Goal: Task Accomplishment & Management: Use online tool/utility

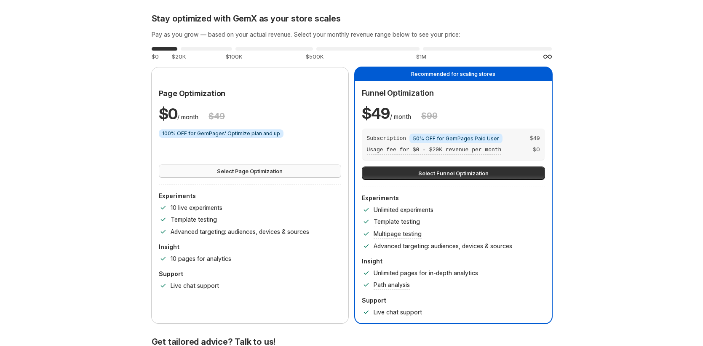
click at [282, 174] on span "Select Page Optimization" at bounding box center [250, 171] width 66 height 8
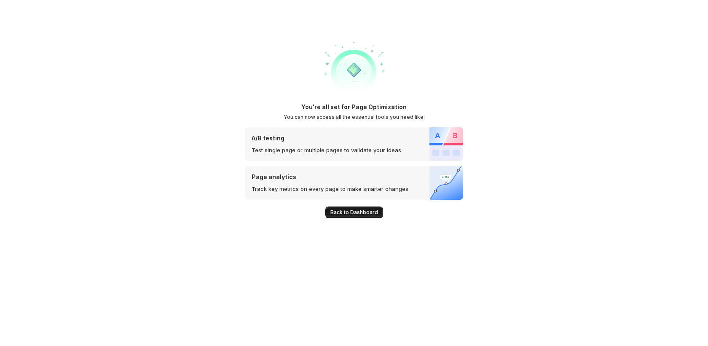
click at [344, 209] on button "Back to Dashboard" at bounding box center [354, 213] width 58 height 12
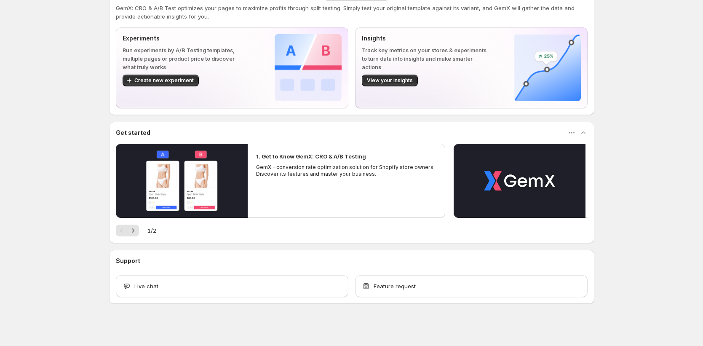
scroll to position [30, 0]
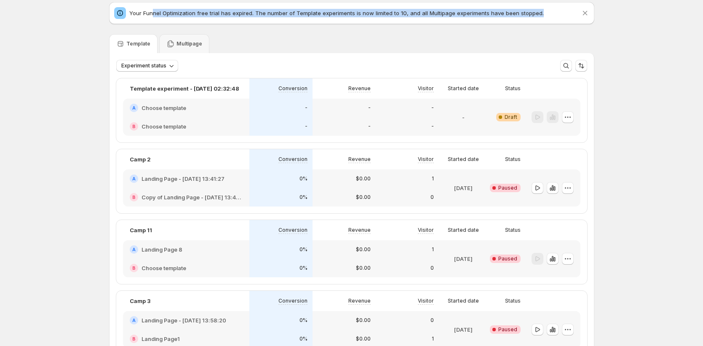
drag, startPoint x: 177, startPoint y: 15, endPoint x: 323, endPoint y: 23, distance: 146.9
click at [323, 23] on div "Your Funnel Optimization free trial has expired. The number of Template experim…" at bounding box center [352, 13] width 486 height 22
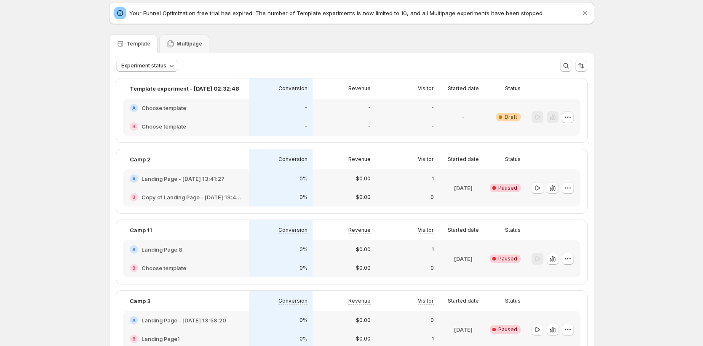
click at [335, 19] on div "Your Funnel Optimization free trial has expired. The number of Template experim…" at bounding box center [352, 13] width 486 height 22
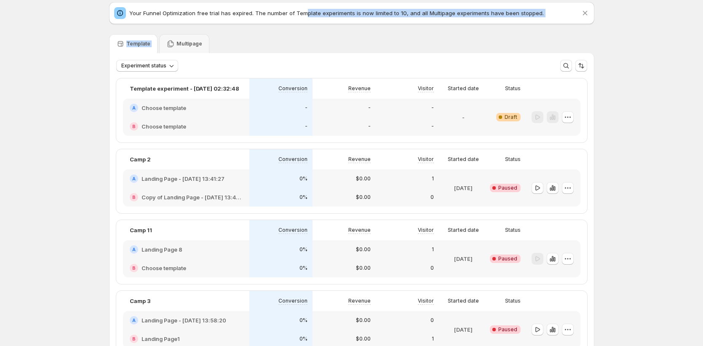
drag, startPoint x: 304, startPoint y: 11, endPoint x: 559, endPoint y: 34, distance: 256.4
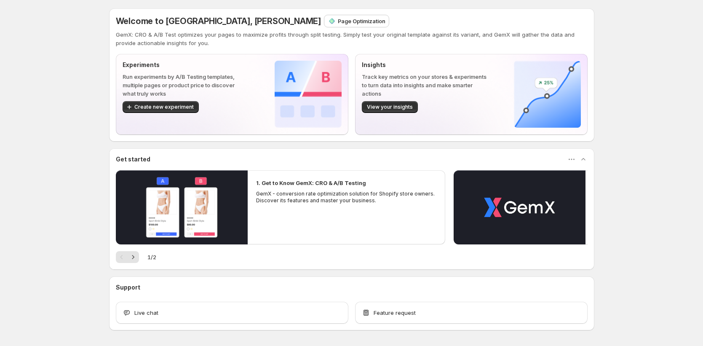
click at [281, 12] on div "Welcome to GemX, Jena Hoang Page Optimization GemX: CRO & A/B Test optimizes yo…" at bounding box center [352, 74] width 486 height 133
click at [338, 17] on p "Page Optimization" at bounding box center [362, 21] width 48 height 8
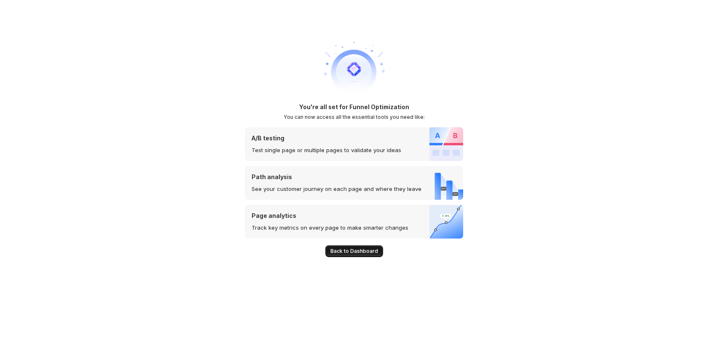
click at [365, 252] on span "Back to Dashboard" at bounding box center [354, 251] width 48 height 7
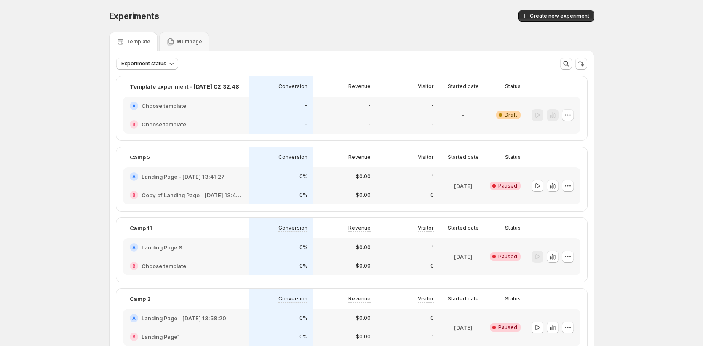
click at [533, 186] on div at bounding box center [551, 186] width 45 height 30
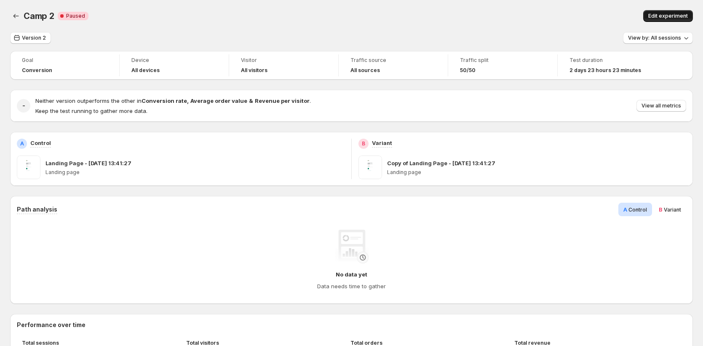
click at [665, 16] on span "Edit experiment" at bounding box center [669, 16] width 40 height 7
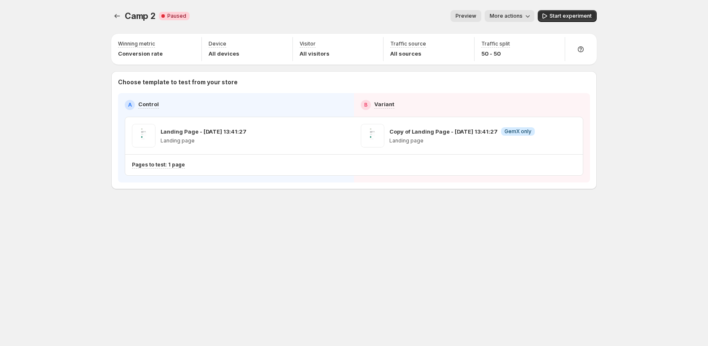
click at [515, 19] on span "More actions" at bounding box center [506, 16] width 33 height 7
click at [571, 22] on div "Help" at bounding box center [580, 28] width 22 height 19
click at [567, 18] on span "Start experiment" at bounding box center [571, 16] width 42 height 7
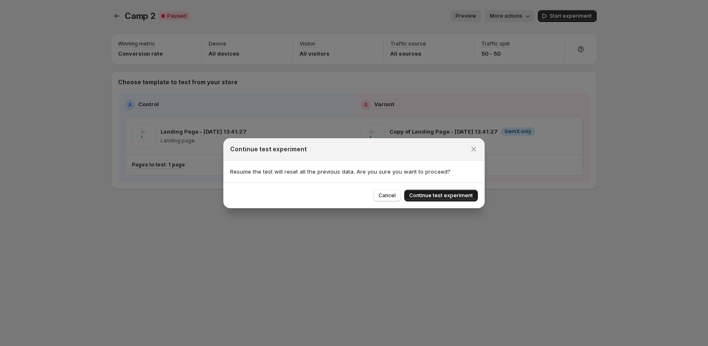
click at [443, 193] on span "Continue test experiment" at bounding box center [441, 195] width 64 height 7
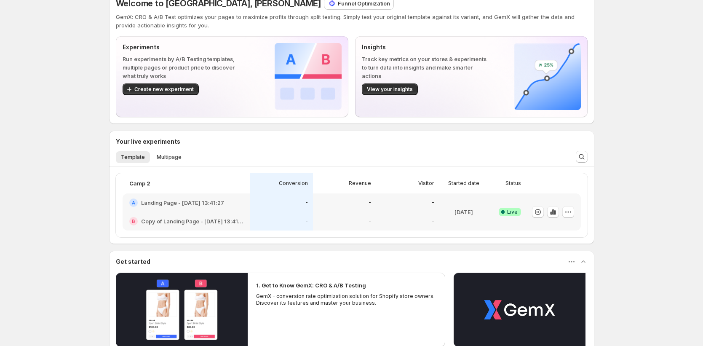
scroll to position [42, 0]
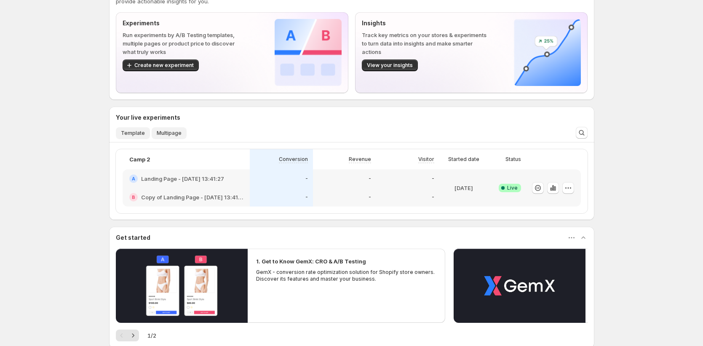
click at [168, 139] on button "Multipage" at bounding box center [169, 133] width 35 height 12
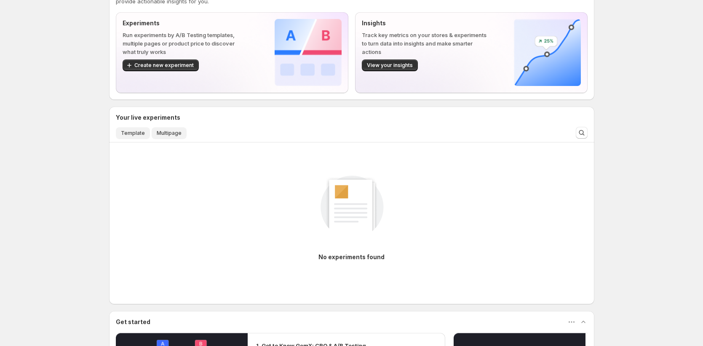
click at [131, 135] on span "Template" at bounding box center [133, 133] width 24 height 7
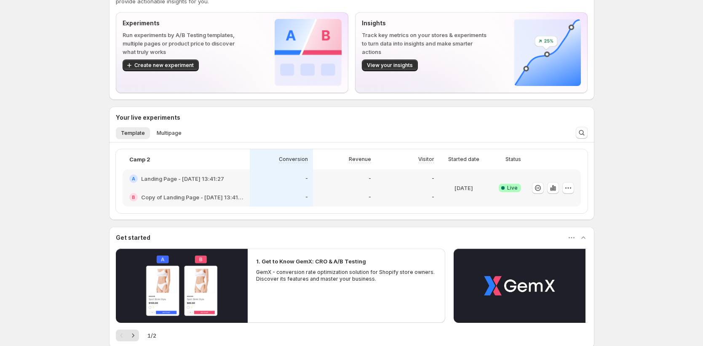
click at [631, 200] on div "Welcome to GemX, Jena Hoang Funnel Optimization GemX: CRO & A/B Test optimizes …" at bounding box center [351, 206] width 703 height 496
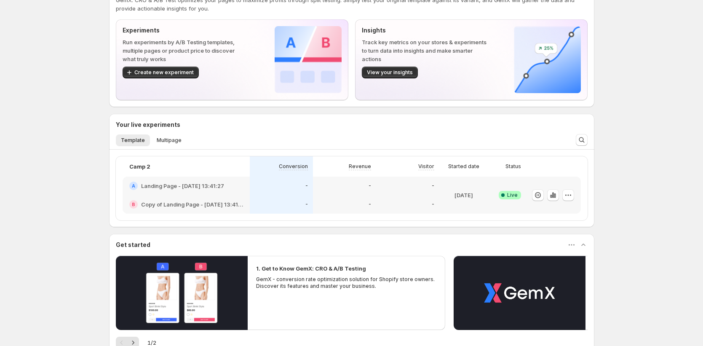
scroll to position [0, 0]
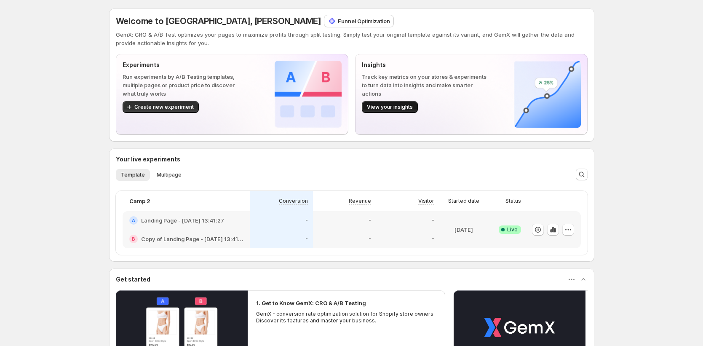
click at [393, 105] on span "View your insights" at bounding box center [390, 107] width 46 height 7
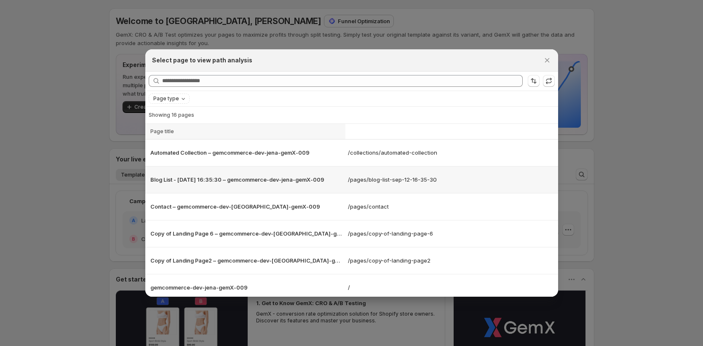
scroll to position [274, 0]
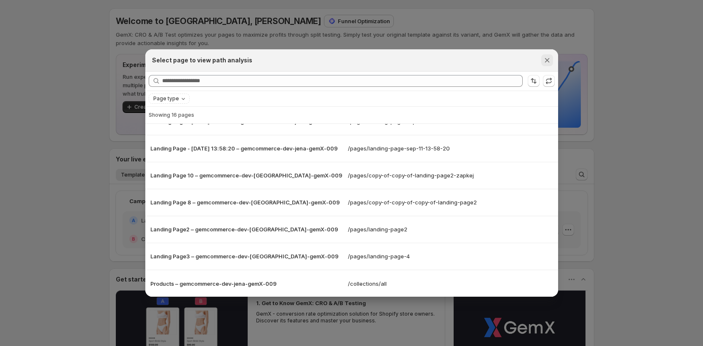
click at [550, 60] on icon "Close" at bounding box center [547, 60] width 8 height 8
